Goal: Information Seeking & Learning: Learn about a topic

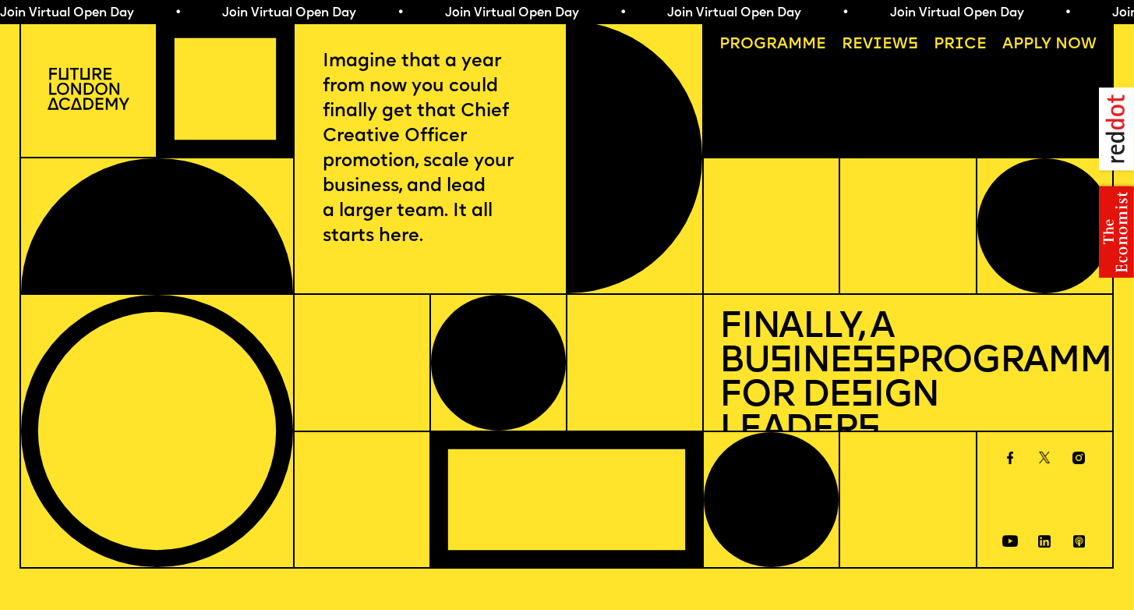
click at [776, 48] on link "Progr a mme" at bounding box center [773, 44] width 122 height 31
click at [64, 111] on div at bounding box center [88, 88] width 136 height 137
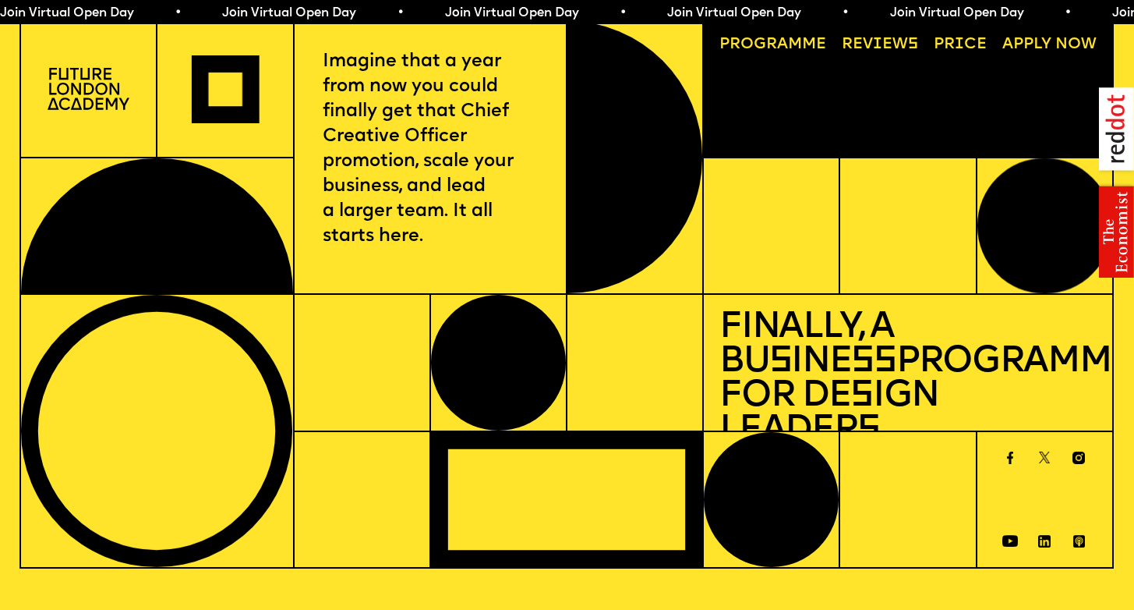
click at [83, 90] on img at bounding box center [89, 88] width 82 height 41
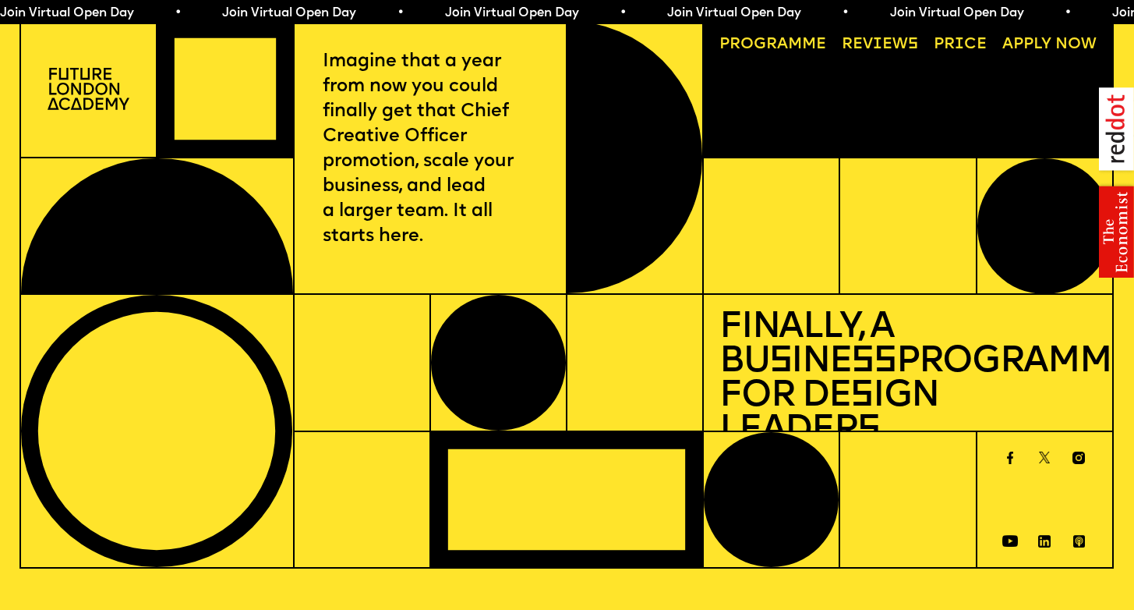
click at [83, 90] on img at bounding box center [89, 88] width 82 height 41
click at [222, 6] on div "Join Virtual Open Day • Join Virtual Open Day • Join Virtual Open Day • Join Vi…" at bounding box center [556, 12] width 1112 height 18
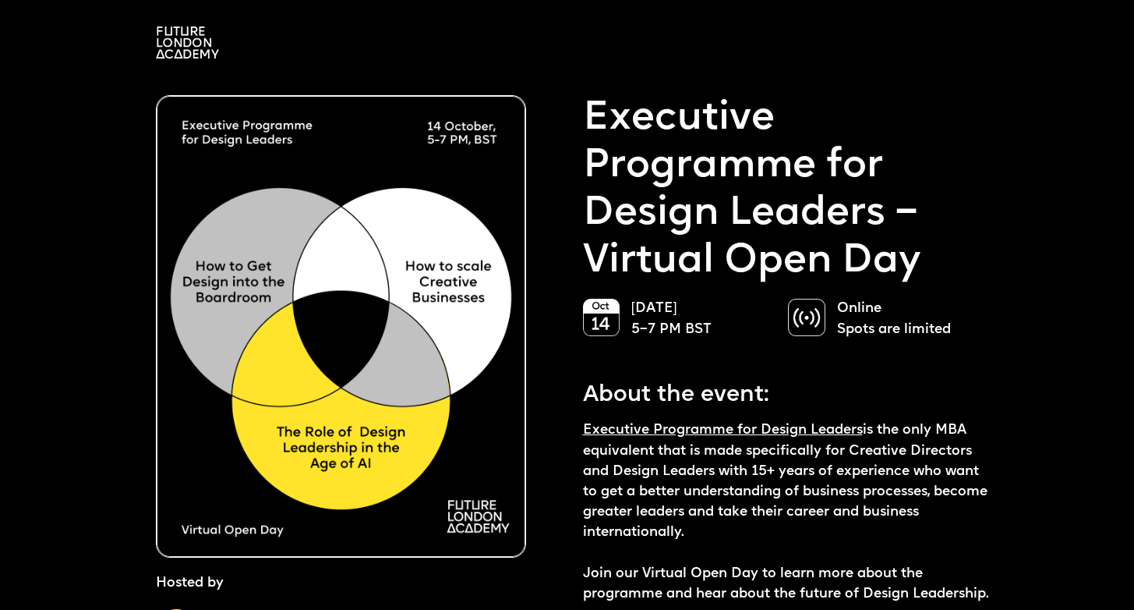
click at [687, 200] on p "Executive Programme for Design Leaders – Virtual Open Day" at bounding box center [789, 190] width 412 height 190
click at [170, 37] on img at bounding box center [187, 43] width 63 height 32
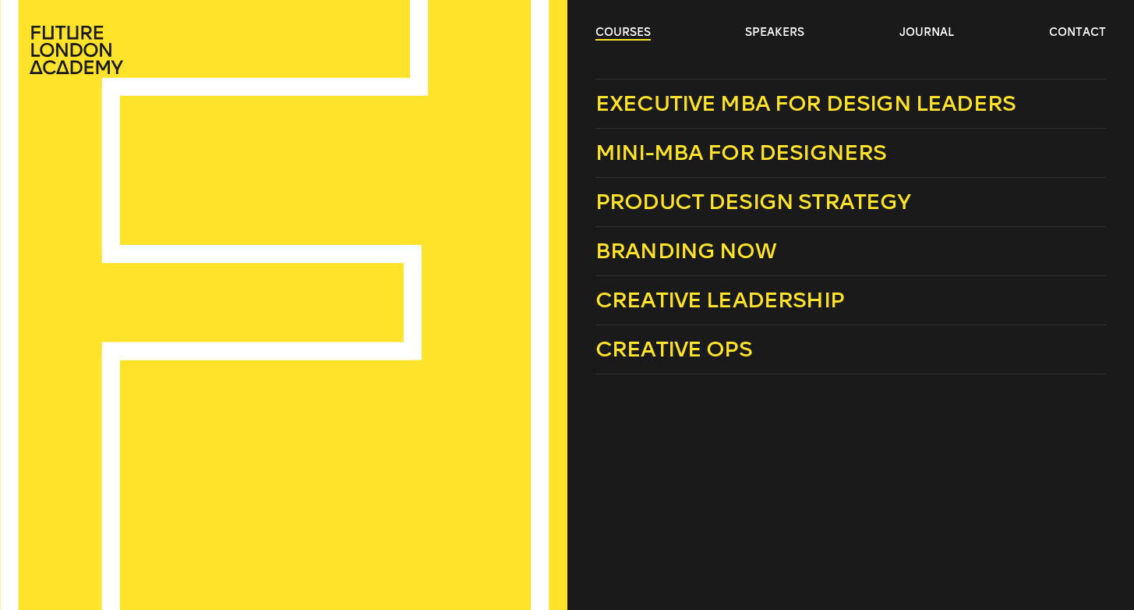
click at [622, 27] on link "courses" at bounding box center [623, 33] width 55 height 16
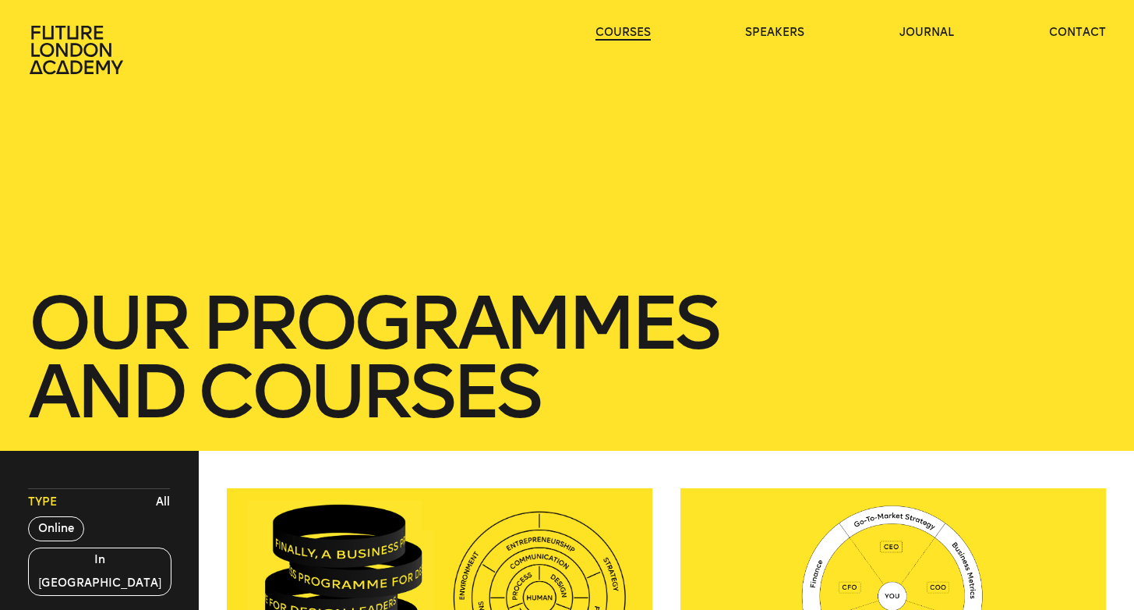
click at [622, 27] on link "courses" at bounding box center [623, 33] width 55 height 16
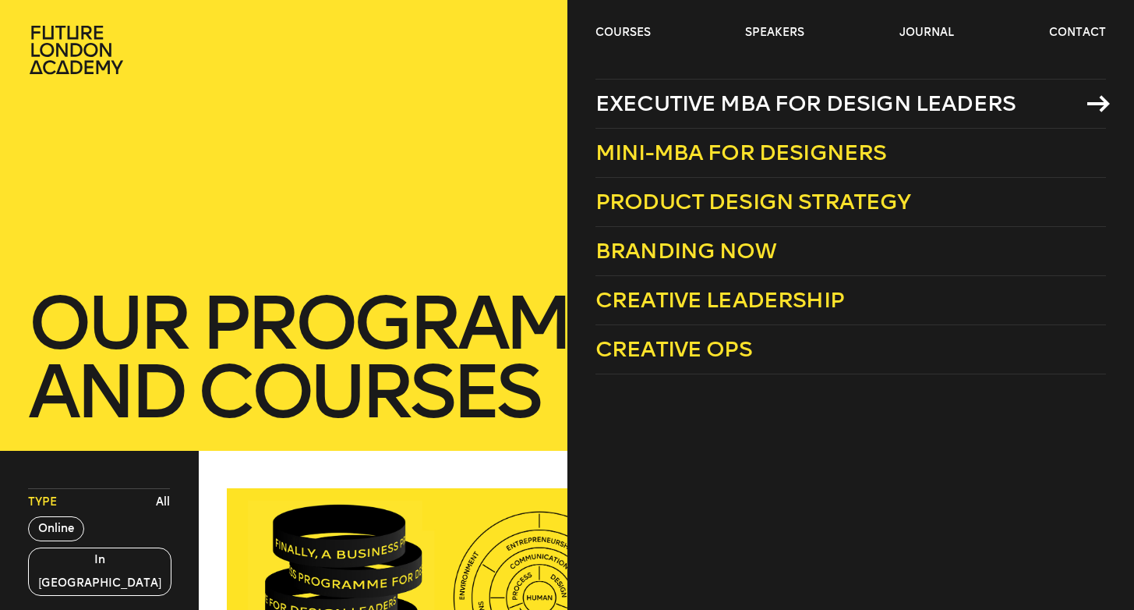
click at [687, 122] on link "Executive MBA for Design Leaders" at bounding box center [851, 104] width 511 height 50
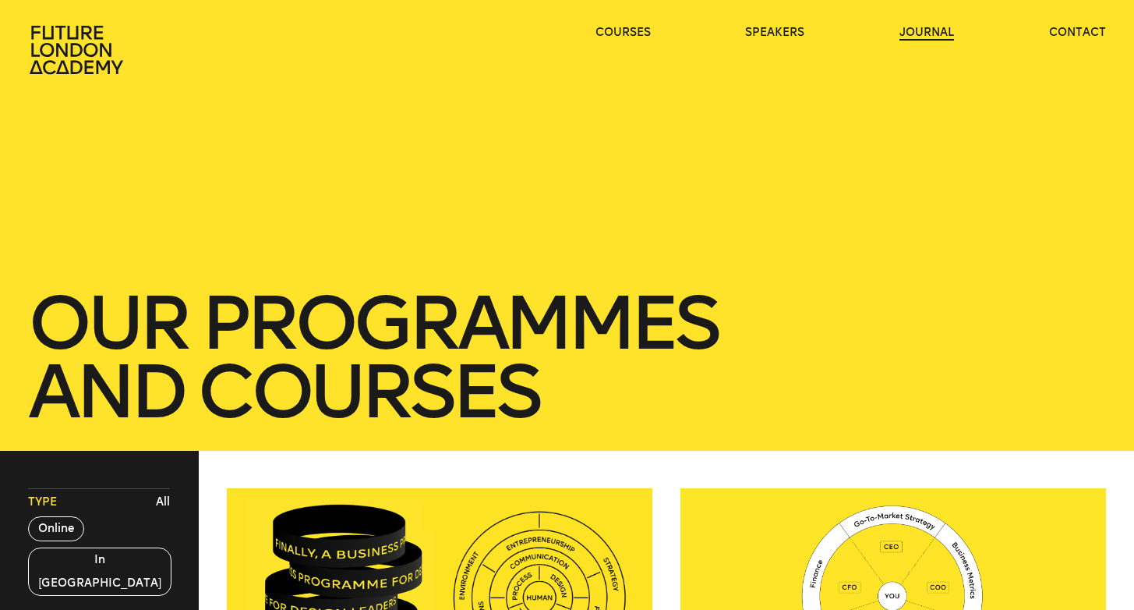
click at [923, 25] on link "journal" at bounding box center [927, 33] width 55 height 16
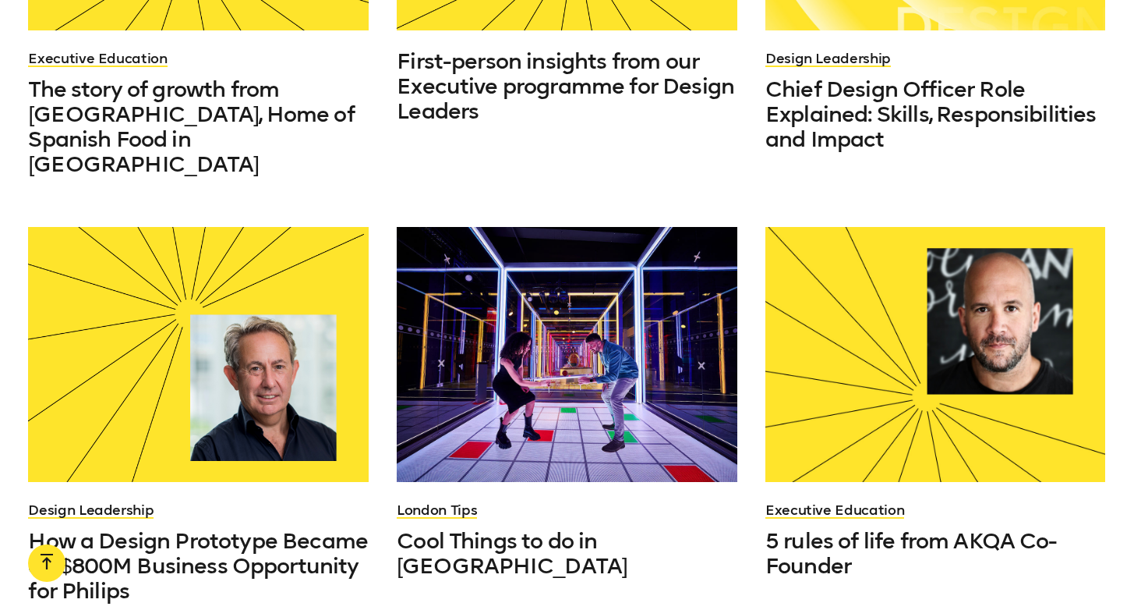
scroll to position [1038, 0]
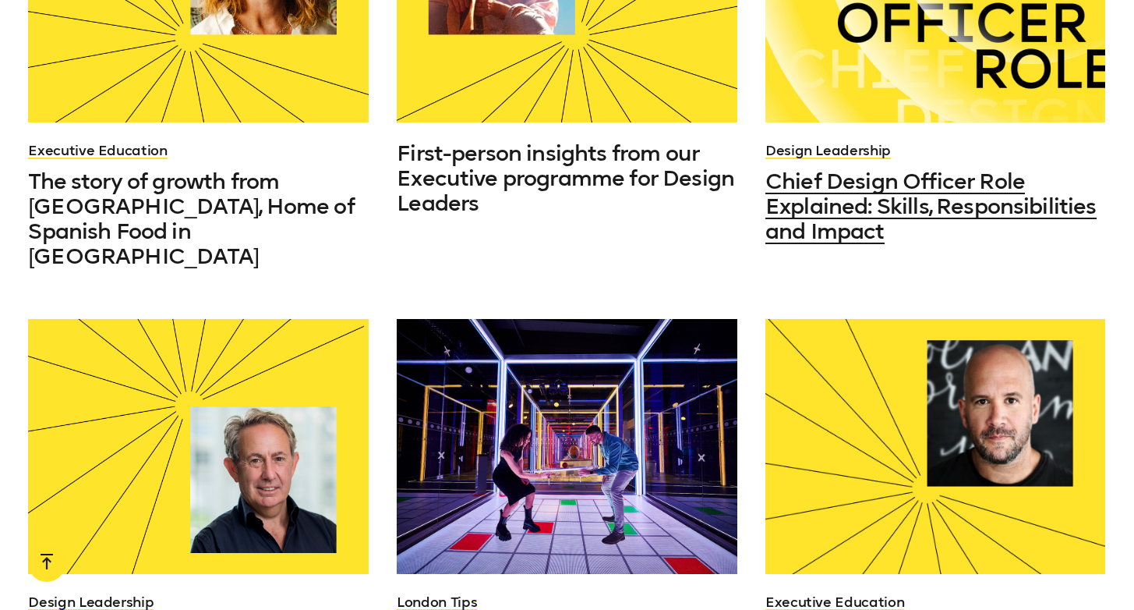
click at [910, 168] on span "Chief Design Officer Role Explained: Skills, Responsibilities and Impact" at bounding box center [930, 206] width 331 height 76
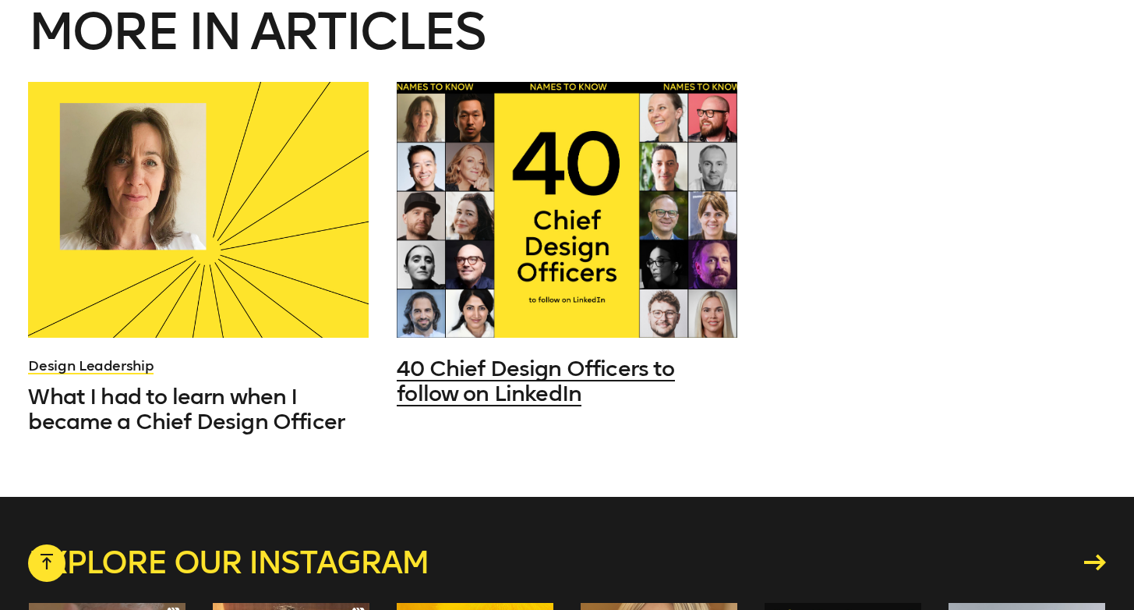
scroll to position [8468, 0]
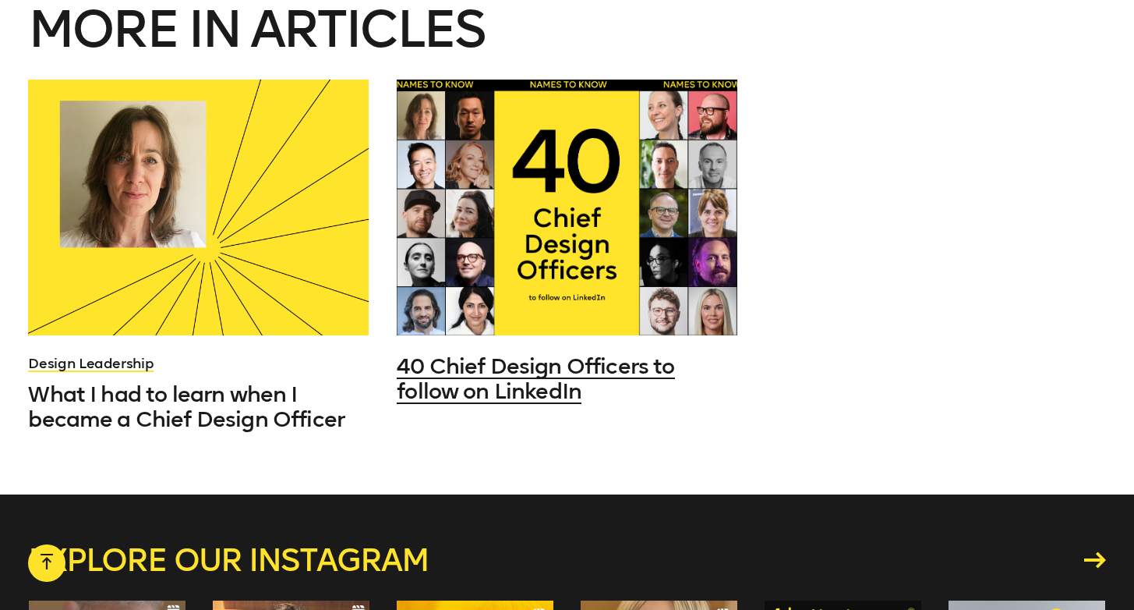
click at [435, 372] on span "40 Chief Design Officers to follow on LinkedIn" at bounding box center [535, 378] width 277 height 51
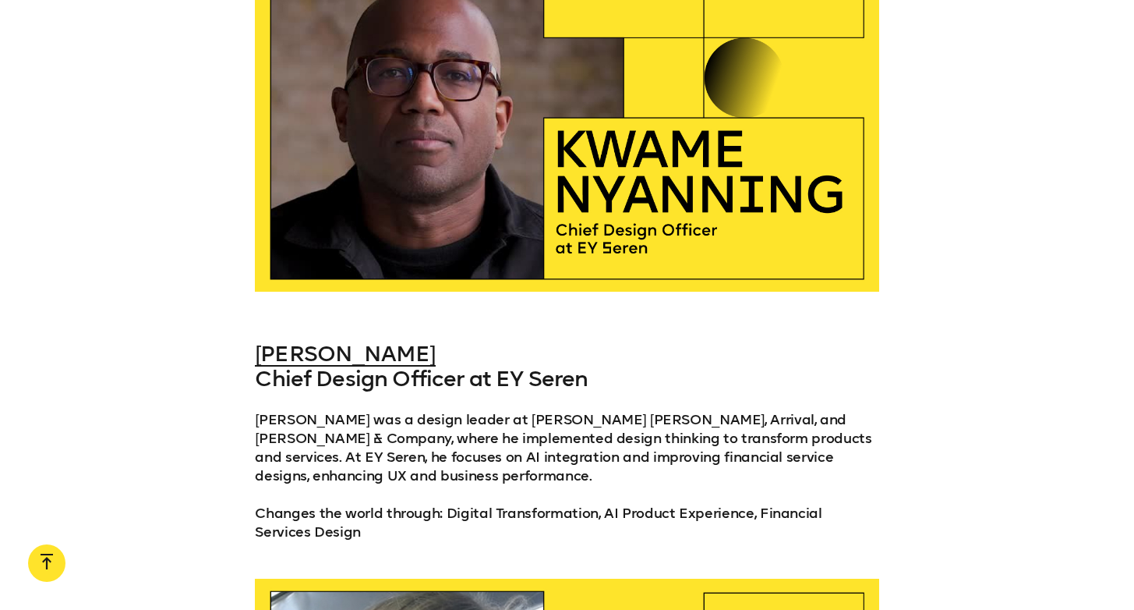
scroll to position [3028, 0]
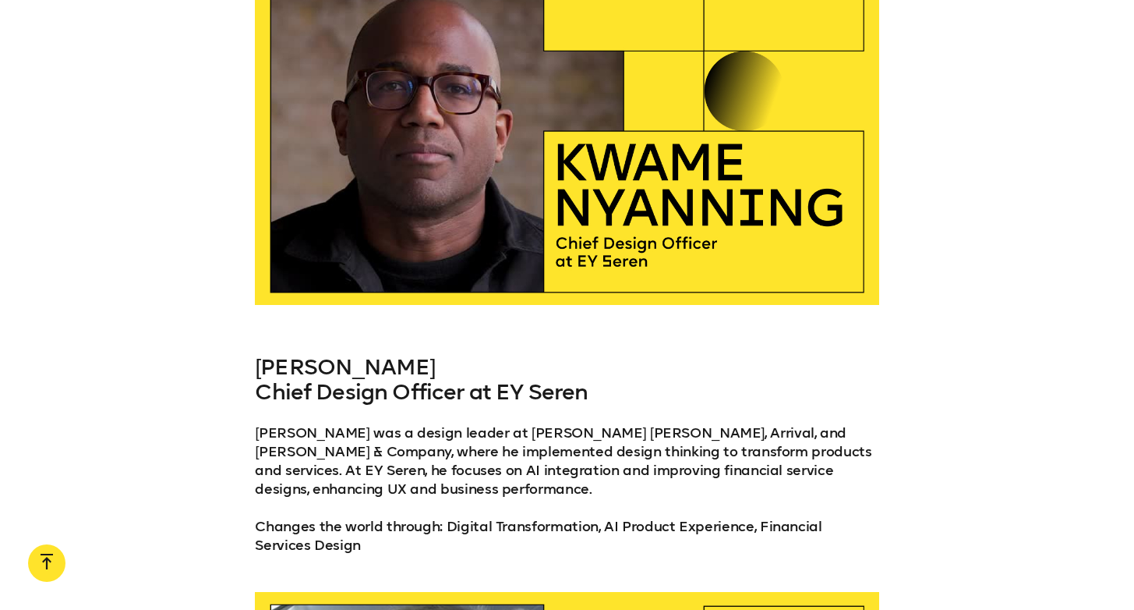
click at [337, 354] on link "[PERSON_NAME]" at bounding box center [345, 367] width 180 height 26
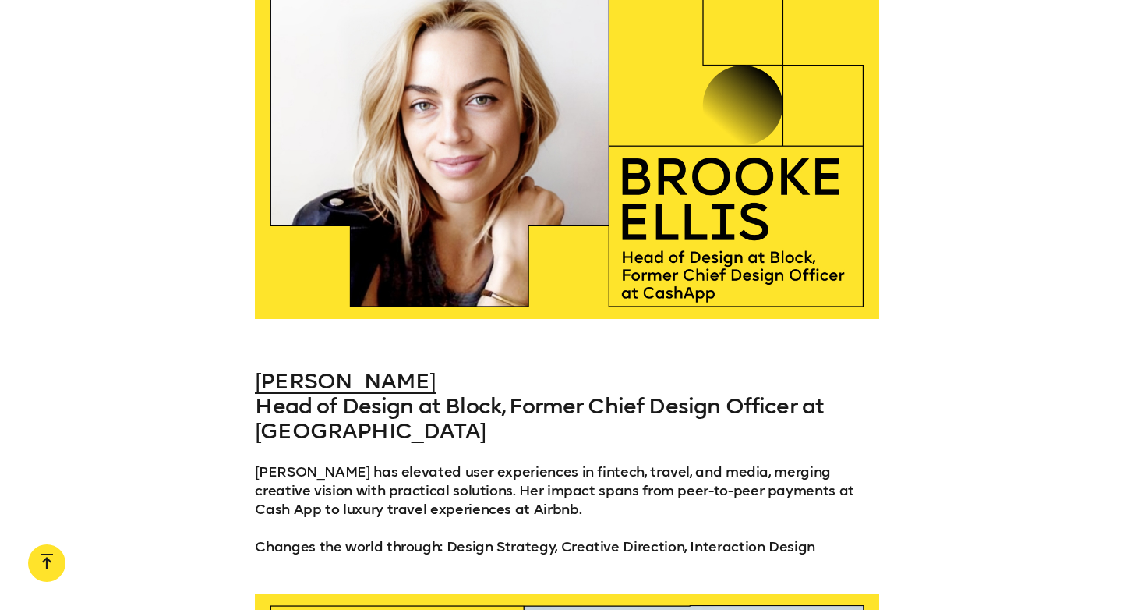
scroll to position [6457, 0]
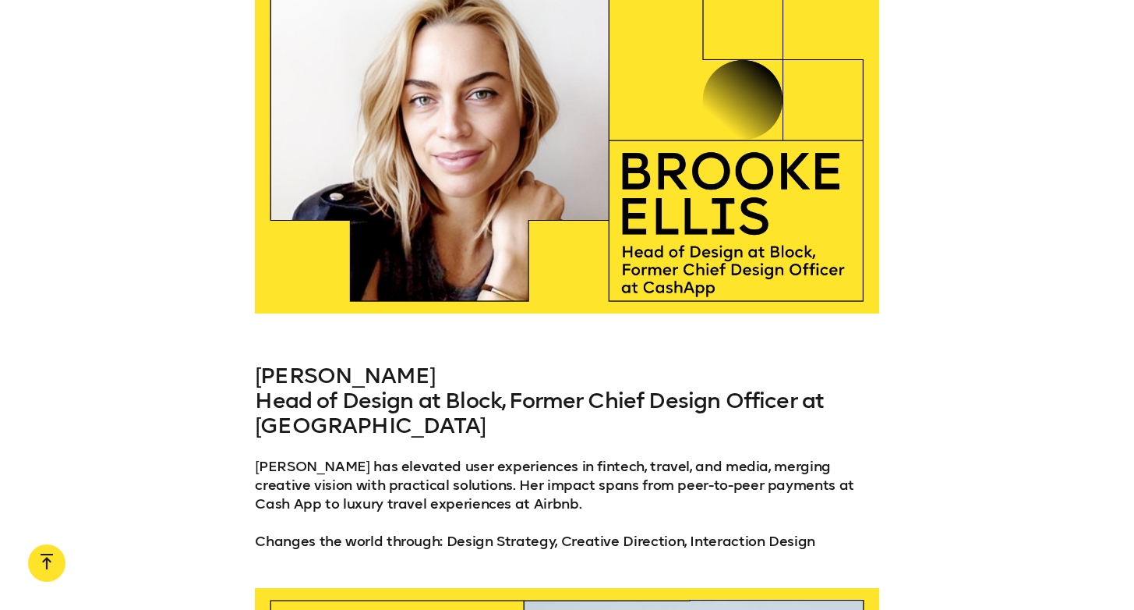
click at [295, 362] on link "[PERSON_NAME]" at bounding box center [345, 375] width 180 height 26
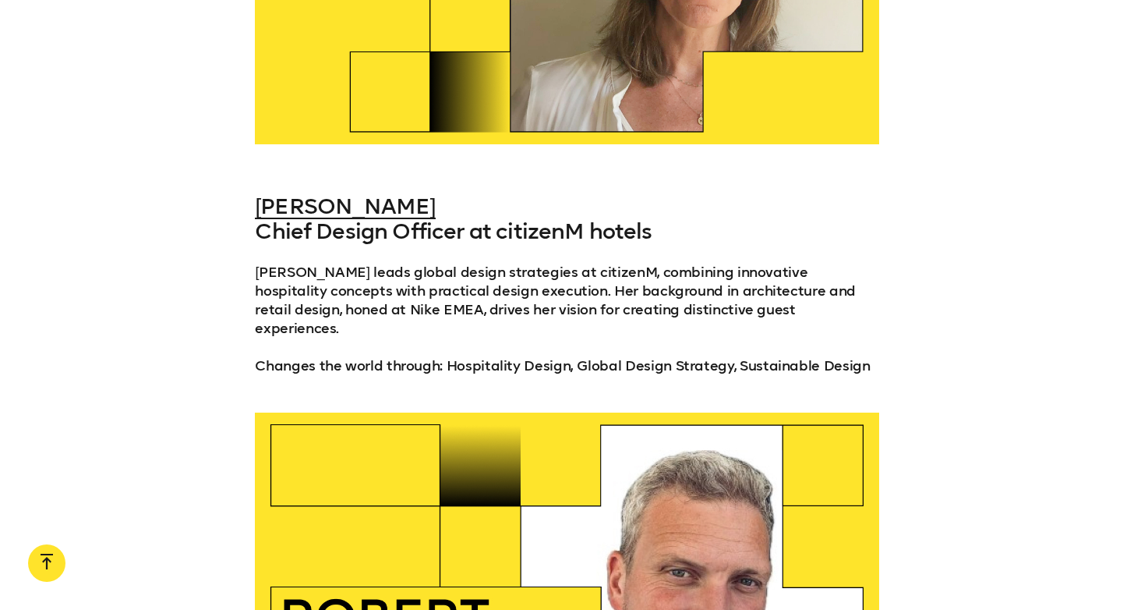
scroll to position [7867, 0]
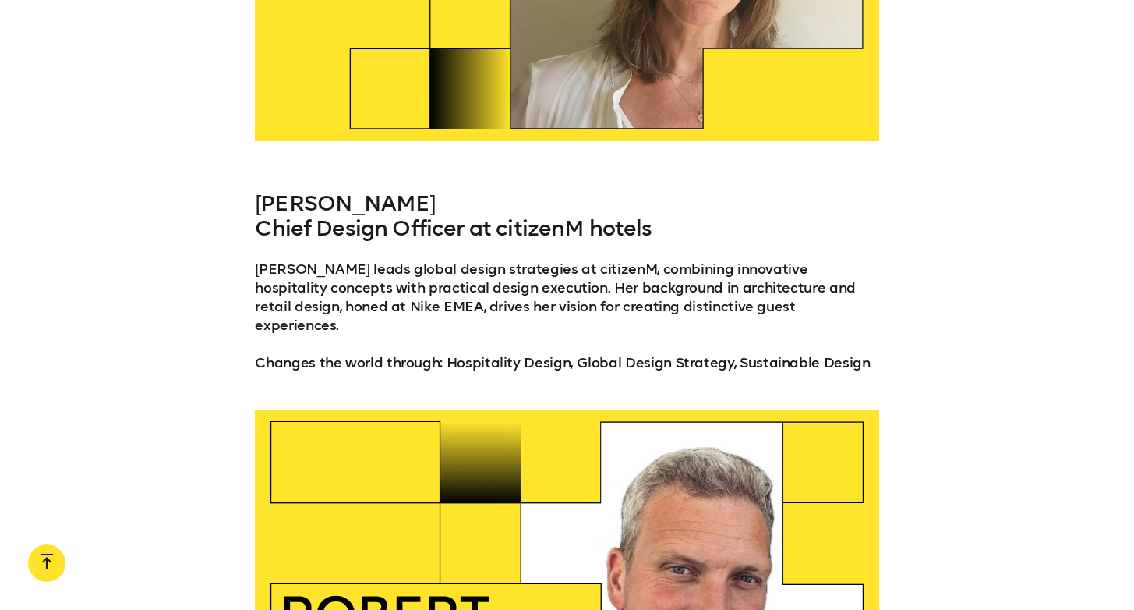
click at [339, 190] on link "[PERSON_NAME]" at bounding box center [345, 203] width 180 height 26
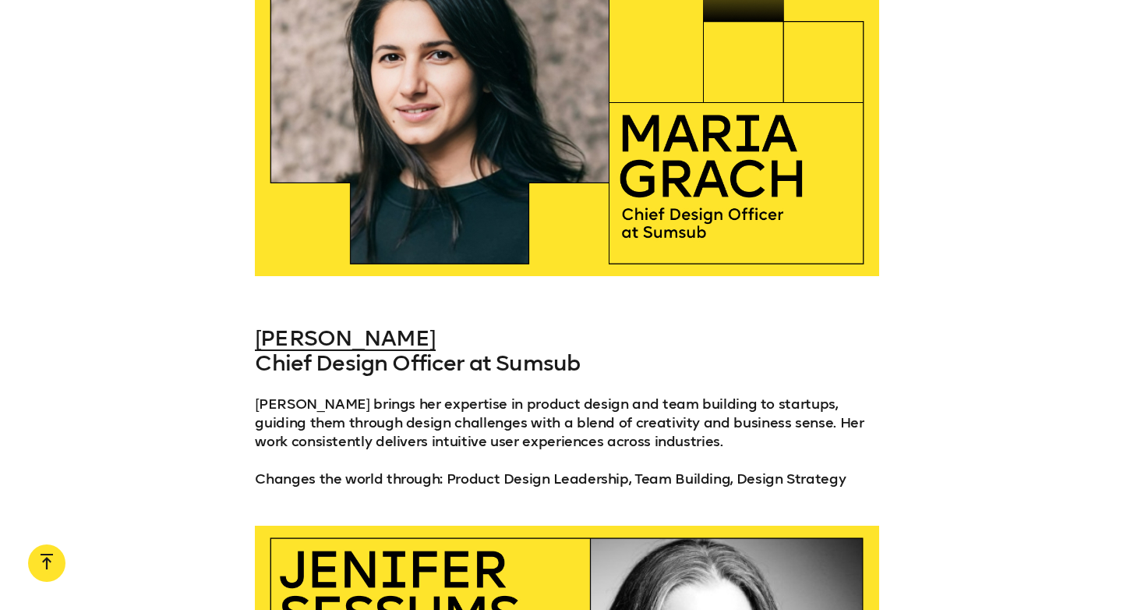
scroll to position [9980, 0]
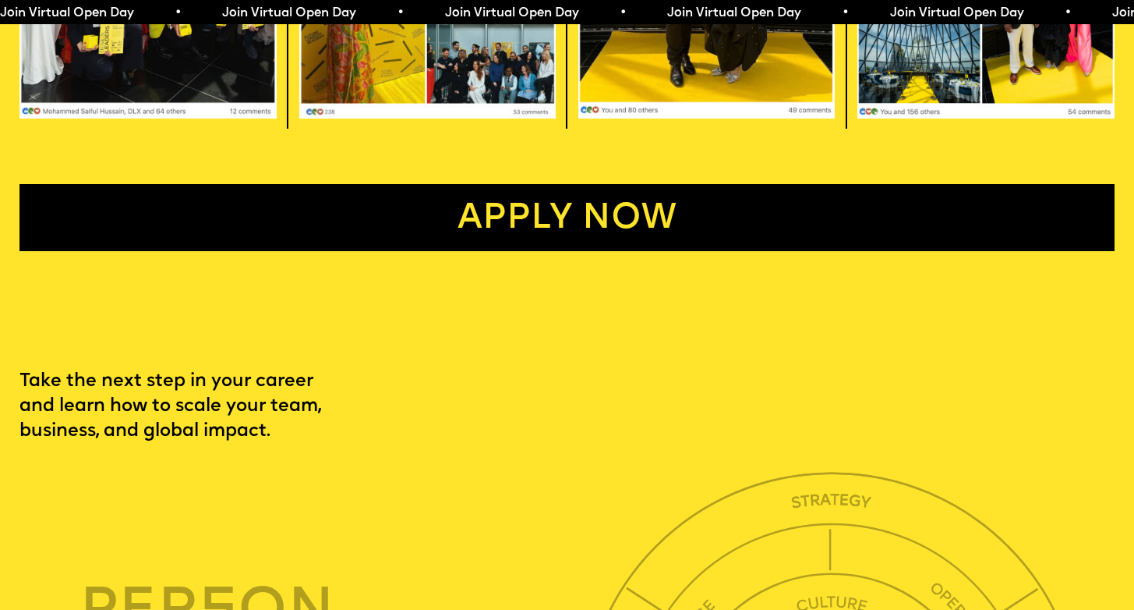
scroll to position [3511, 0]
